Goal: Register for event/course

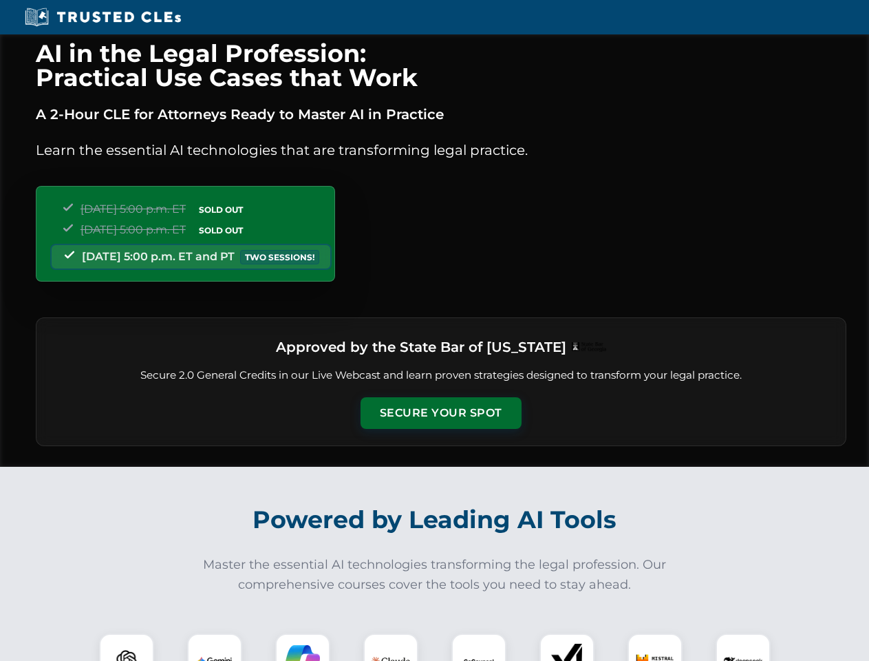
click at [441, 413] on button "Secure Your Spot" at bounding box center [441, 413] width 161 height 32
click at [127, 647] on img at bounding box center [127, 661] width 40 height 40
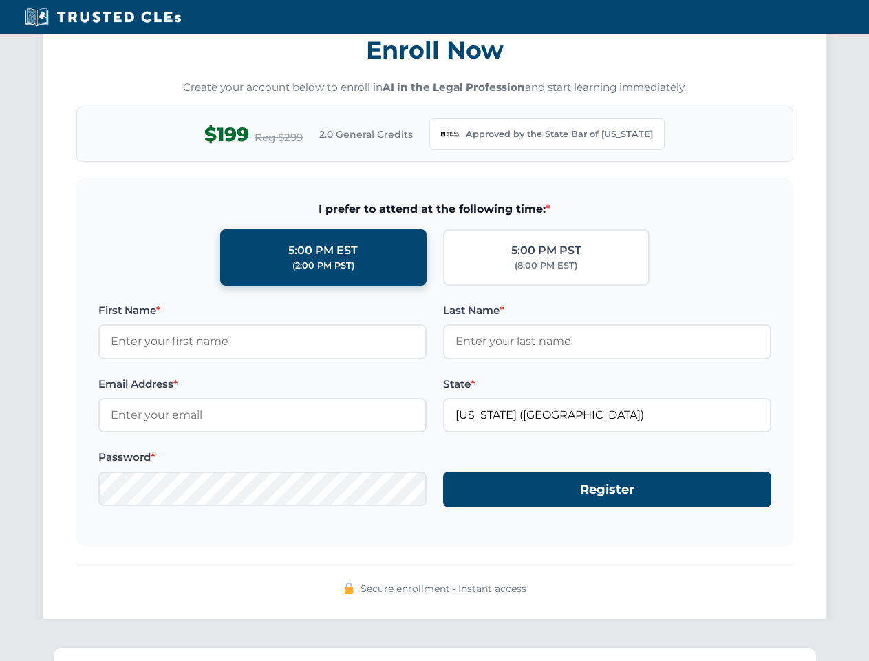
scroll to position [1342, 0]
